Goal: Task Accomplishment & Management: Manage account settings

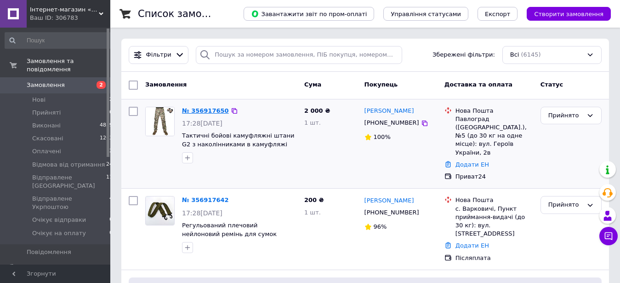
click at [204, 110] on link "№ 356917650" at bounding box center [205, 110] width 47 height 7
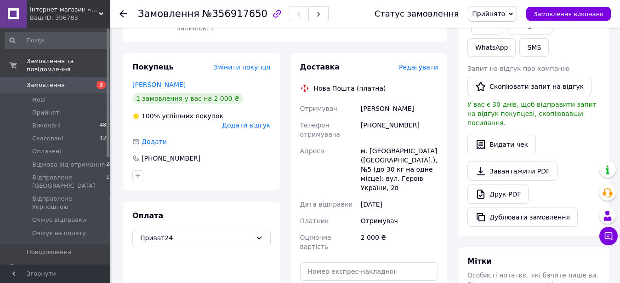
scroll to position [132, 0]
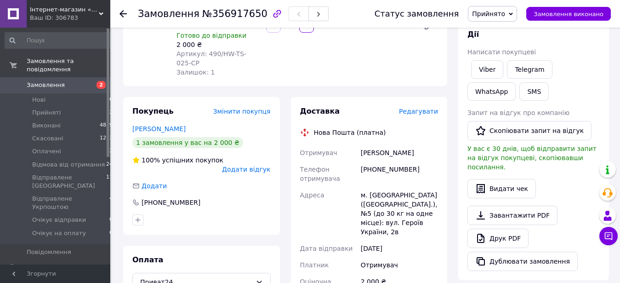
click at [444, 60] on div "Замовлення з сайту [DATE] 17:28 Товари в замовленні (1) Додати товар Тактичні б…" at bounding box center [285, 204] width 335 height 596
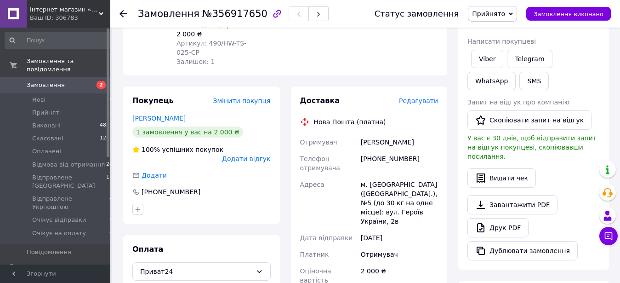
scroll to position [88, 0]
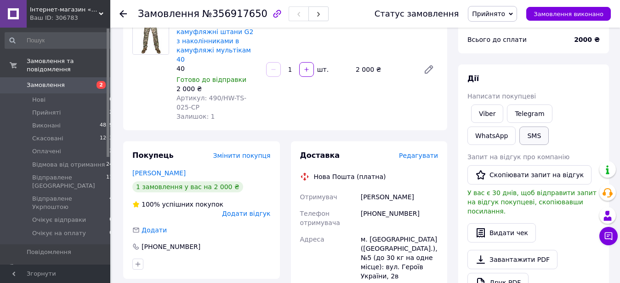
click at [520, 126] on button "SMS" at bounding box center [534, 135] width 29 height 18
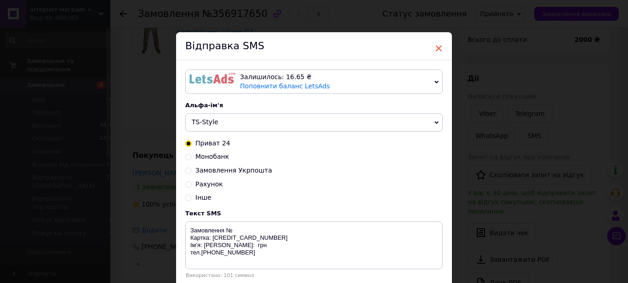
click at [436, 47] on span "×" at bounding box center [439, 48] width 8 height 16
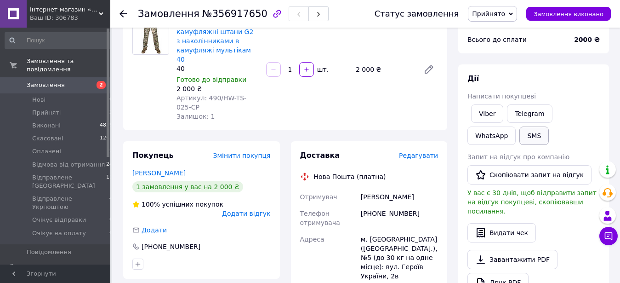
click at [520, 130] on button "SMS" at bounding box center [534, 135] width 29 height 18
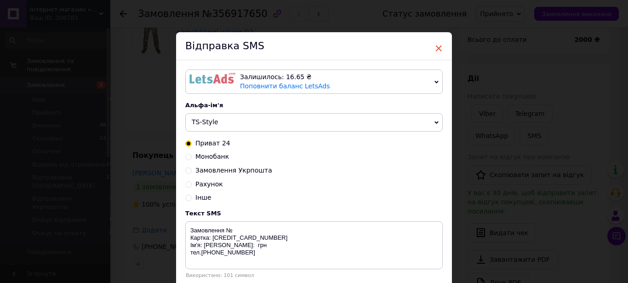
click at [435, 50] on span "×" at bounding box center [439, 48] width 8 height 16
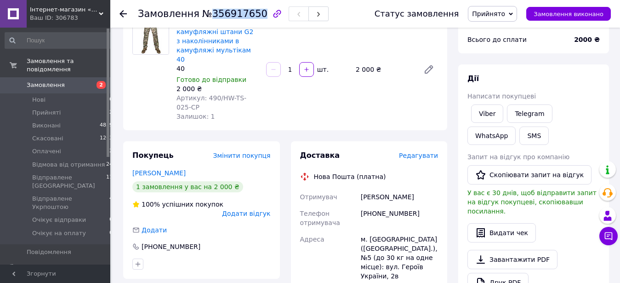
drag, startPoint x: 197, startPoint y: 15, endPoint x: 240, endPoint y: 15, distance: 42.8
click at [240, 15] on span "№356917650" at bounding box center [234, 13] width 65 height 11
copy span "356917650"
click at [520, 126] on button "SMS" at bounding box center [534, 135] width 29 height 18
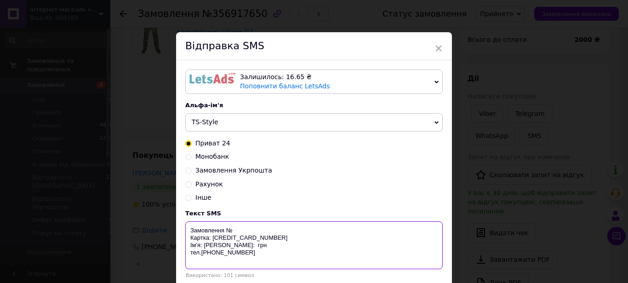
click at [229, 221] on textarea "Замовлення № Картка: [CREDIT_CARD_NUMBER] Ім'я: [PERSON_NAME]: грн тел.[PHONE_N…" at bounding box center [314, 245] width 258 height 48
paste textarea "356917650"
click at [202, 243] on textarea "Замовлення №356917650 Картка: [CREDIT_CARD_NUMBER] Ім'я: [PERSON_NAME]: грн тел…" at bounding box center [314, 245] width 258 height 48
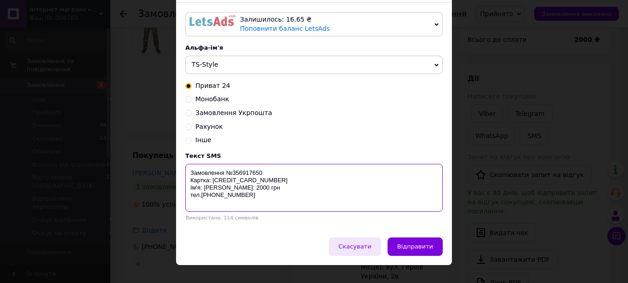
scroll to position [60, 0]
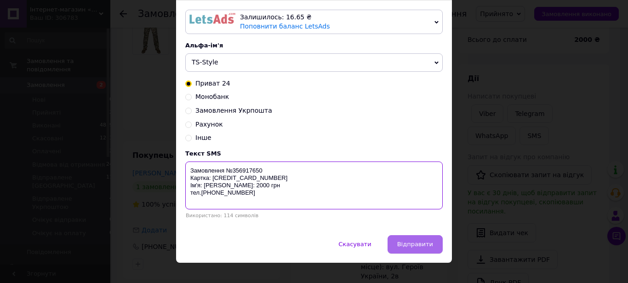
type textarea "Замовлення №356917650 Картка: [CREDIT_CARD_NUMBER] Ім'я: [PERSON_NAME]: 2000 гр…"
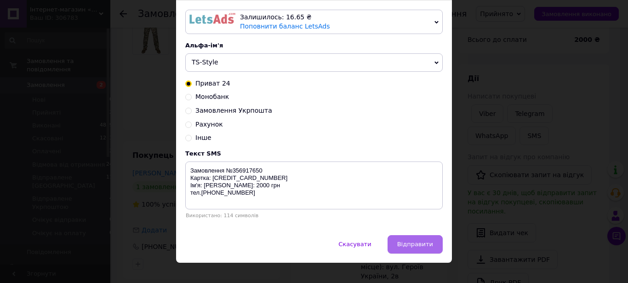
click at [412, 241] on span "Відправити" at bounding box center [415, 244] width 36 height 7
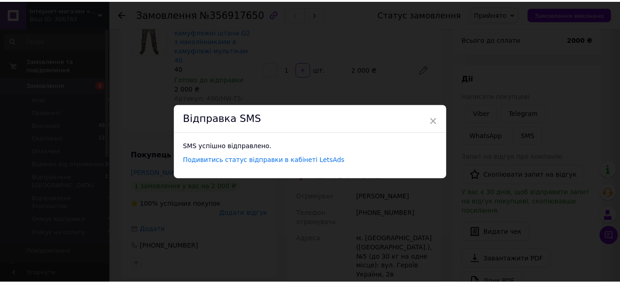
scroll to position [0, 0]
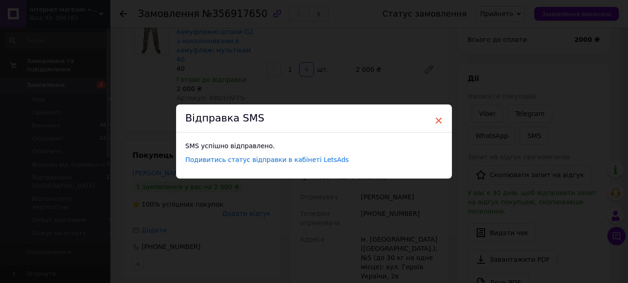
click at [435, 121] on span "×" at bounding box center [439, 121] width 8 height 16
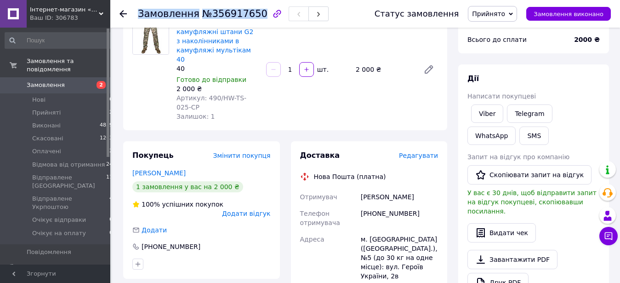
drag, startPoint x: 139, startPoint y: 14, endPoint x: 241, endPoint y: 17, distance: 101.7
click at [241, 17] on h1 "Замовлення №356917650" at bounding box center [203, 13] width 130 height 11
copy h1 "Замовлення №356917650"
click at [479, 110] on link "Viber" at bounding box center [487, 113] width 32 height 18
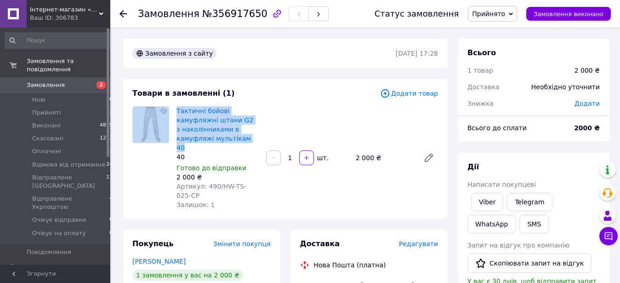
drag, startPoint x: 172, startPoint y: 107, endPoint x: 245, endPoint y: 126, distance: 76.1
click at [245, 126] on div "Тактичні бойові камуфляжні штани G2 з наколінниками в камуфляжі мультікам 40 40…" at bounding box center [285, 157] width 313 height 103
copy div "Тактичні бойові камуфляжні штани G2 з наколінниками в камуфляжі мультікам 40"
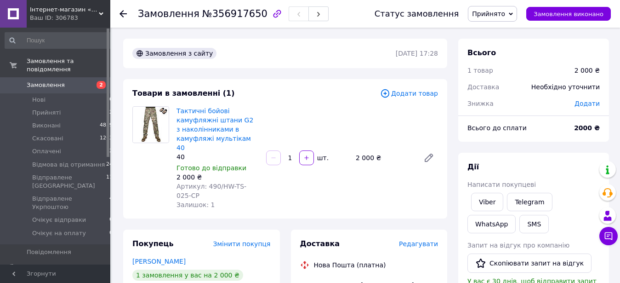
click at [486, 195] on link "Viber" at bounding box center [487, 202] width 32 height 18
click at [73, 81] on span "Замовлення" at bounding box center [56, 85] width 58 height 8
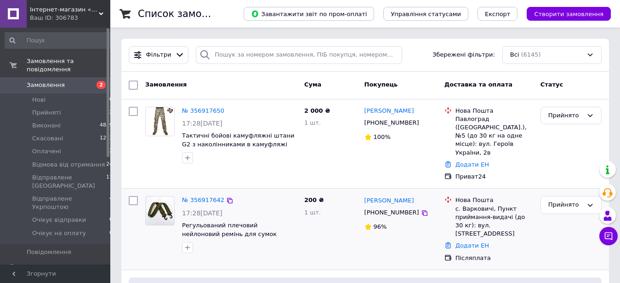
scroll to position [44, 0]
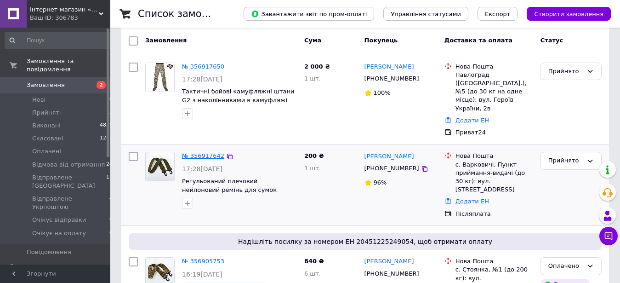
click at [193, 152] on link "№ 356917642" at bounding box center [203, 155] width 42 height 7
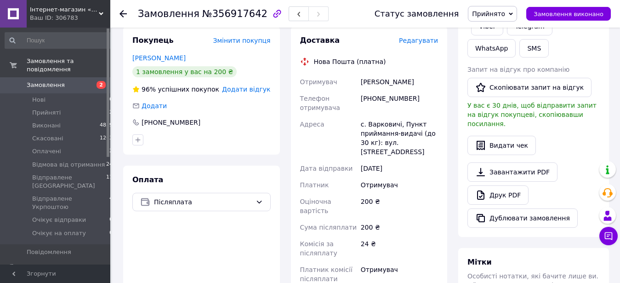
scroll to position [177, 0]
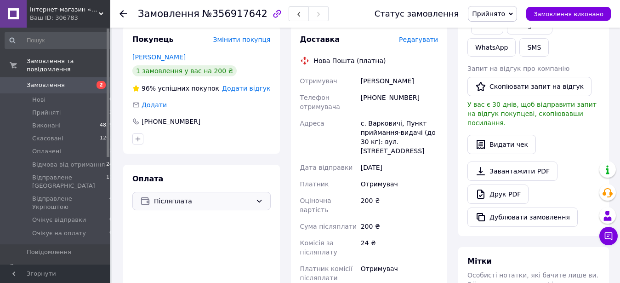
click at [242, 196] on span "Післяплата" at bounding box center [203, 201] width 98 height 10
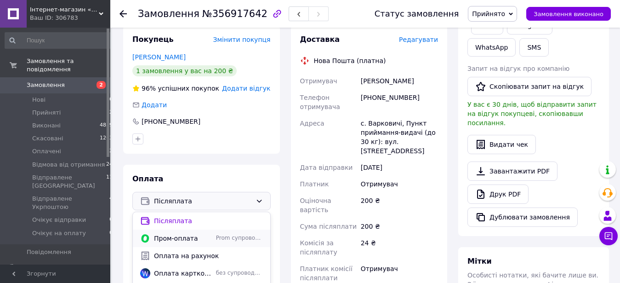
click at [185, 234] on span "Пром-оплата" at bounding box center [183, 238] width 58 height 9
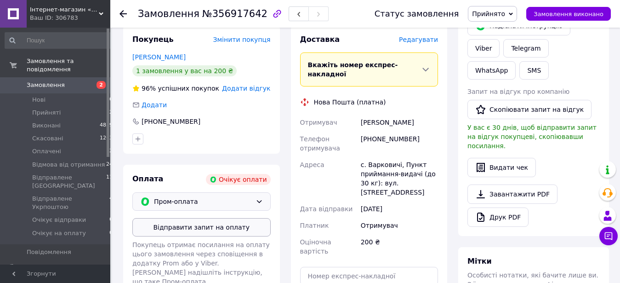
click at [220, 218] on button "Відправити запит на оплату" at bounding box center [201, 227] width 138 height 18
click at [236, 192] on div "Пром-оплата" at bounding box center [201, 201] width 138 height 18
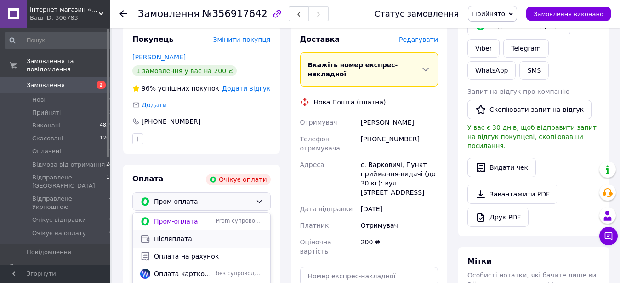
click at [170, 234] on span "Післяплата" at bounding box center [208, 238] width 109 height 9
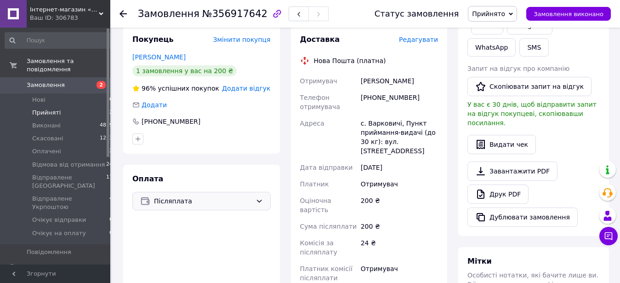
click at [66, 106] on li "Прийняті 2" at bounding box center [59, 112] width 118 height 13
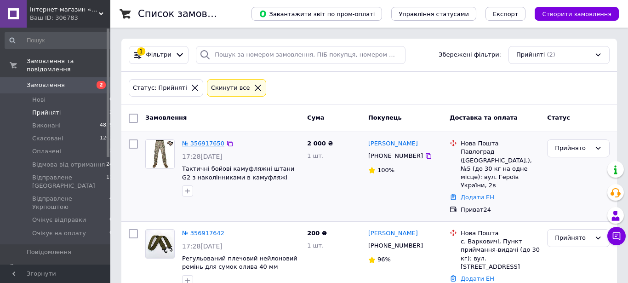
click at [201, 145] on link "№ 356917650" at bounding box center [203, 143] width 42 height 7
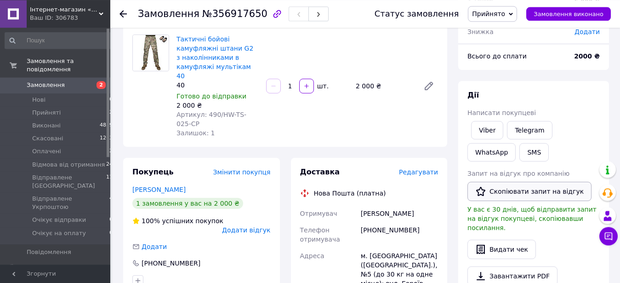
scroll to position [88, 0]
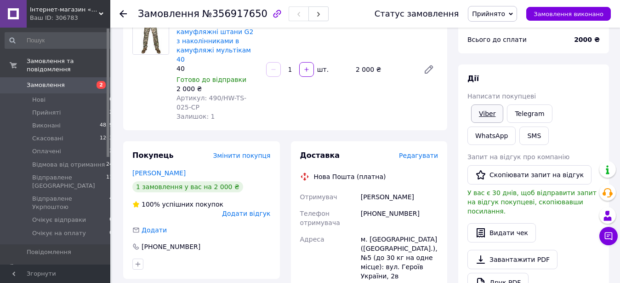
click at [490, 104] on link "Viber" at bounding box center [487, 113] width 32 height 18
click at [516, 126] on link "WhatsApp" at bounding box center [492, 135] width 48 height 18
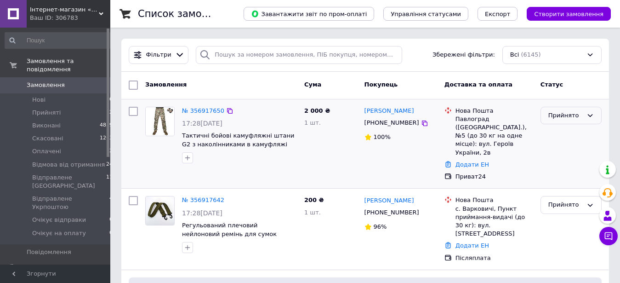
click at [561, 111] on div "Прийнято" at bounding box center [566, 116] width 34 height 10
click at [565, 164] on li "Оплачено" at bounding box center [571, 168] width 60 height 17
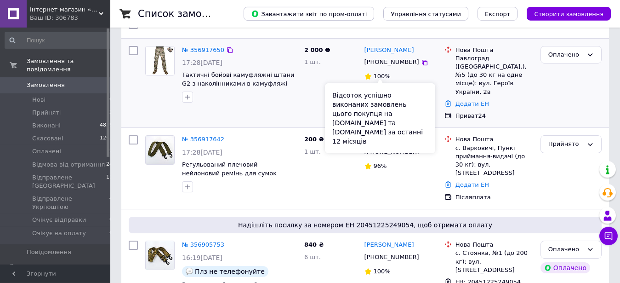
scroll to position [44, 0]
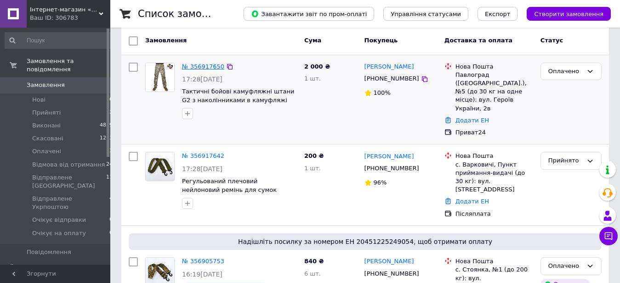
click at [201, 64] on link "№ 356917650" at bounding box center [203, 66] width 42 height 7
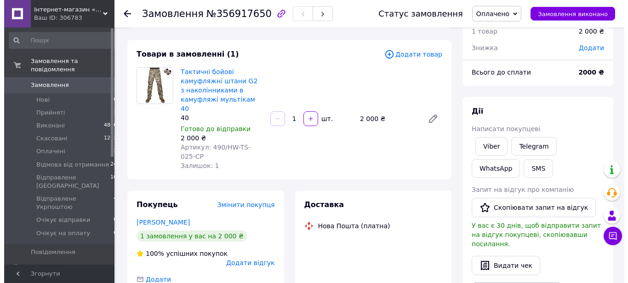
scroll to position [132, 0]
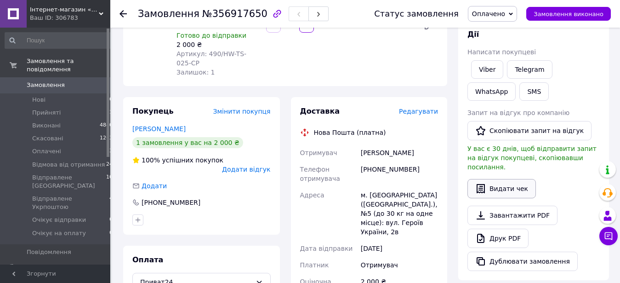
click at [503, 179] on button "Видати чек" at bounding box center [502, 188] width 69 height 19
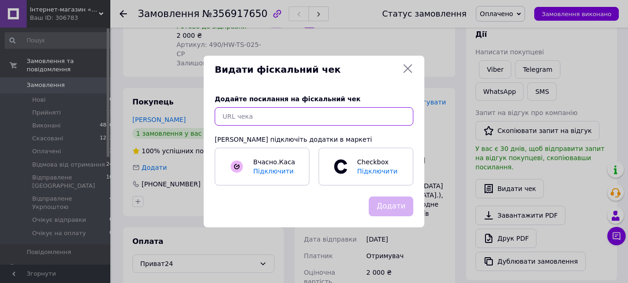
paste input "https://cabinet.tax.gov.ua/cashregs/check?date=20250812&fn=4000213329&id=498368…"
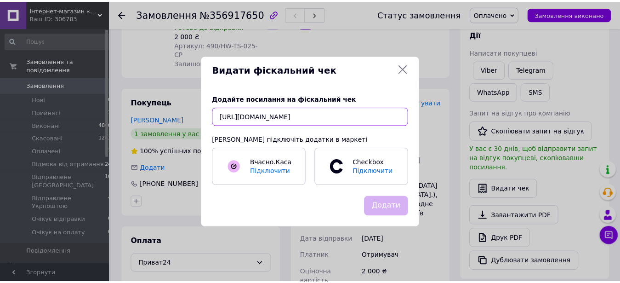
scroll to position [0, 148]
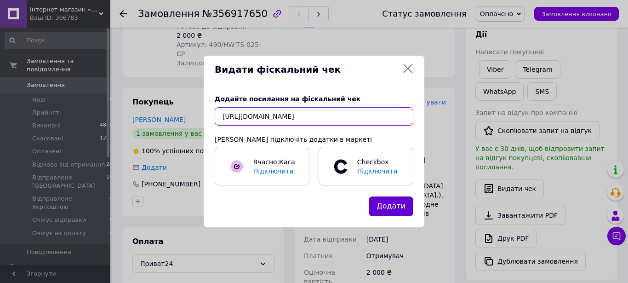
type input "https://cabinet.tax.gov.ua/cashregs/check?date=20250812&fn=4000213329&id=498368…"
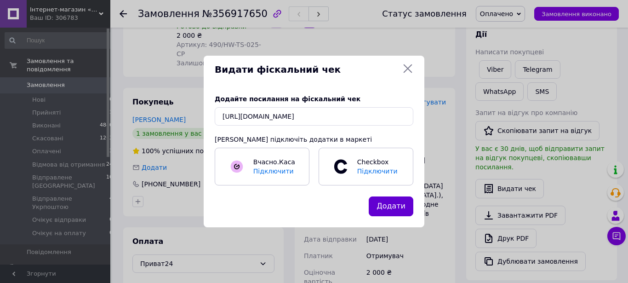
click at [402, 209] on button "Додати" at bounding box center [391, 206] width 45 height 20
click at [398, 203] on div "Додати" at bounding box center [391, 206] width 48 height 23
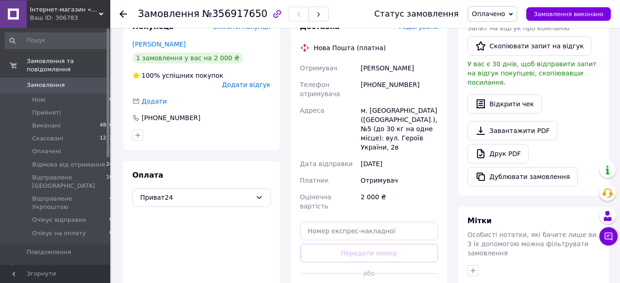
scroll to position [221, 0]
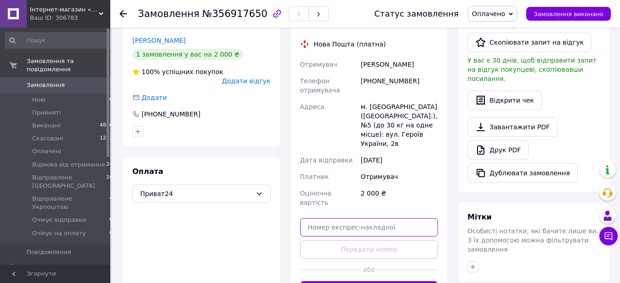
click at [349, 218] on input "text" at bounding box center [369, 227] width 138 height 18
paste input "20451225350961"
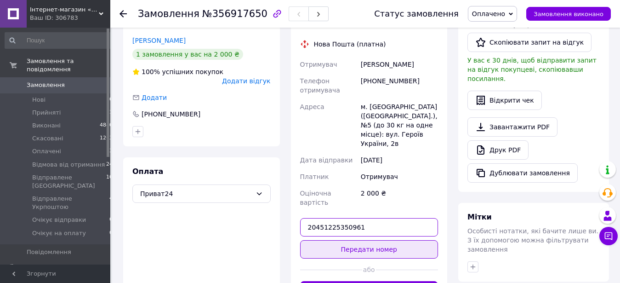
type input "20451225350961"
click at [367, 240] on button "Передати номер" at bounding box center [369, 249] width 138 height 18
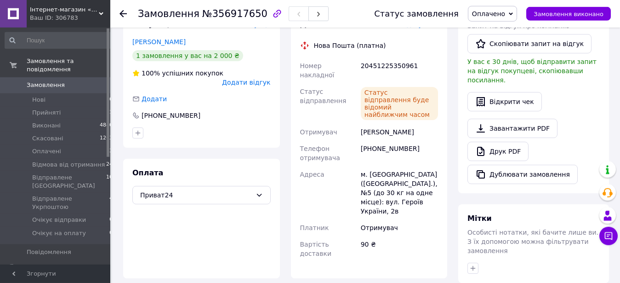
scroll to position [265, 0]
